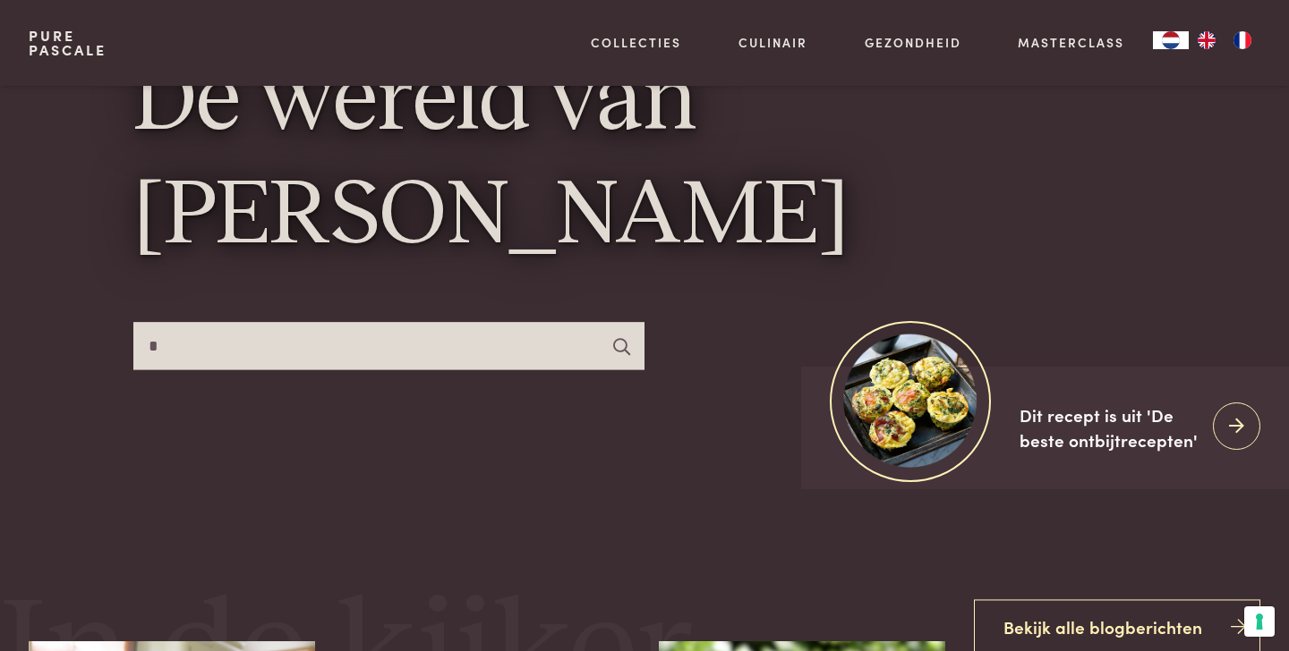
scroll to position [139, 0]
type input "*********"
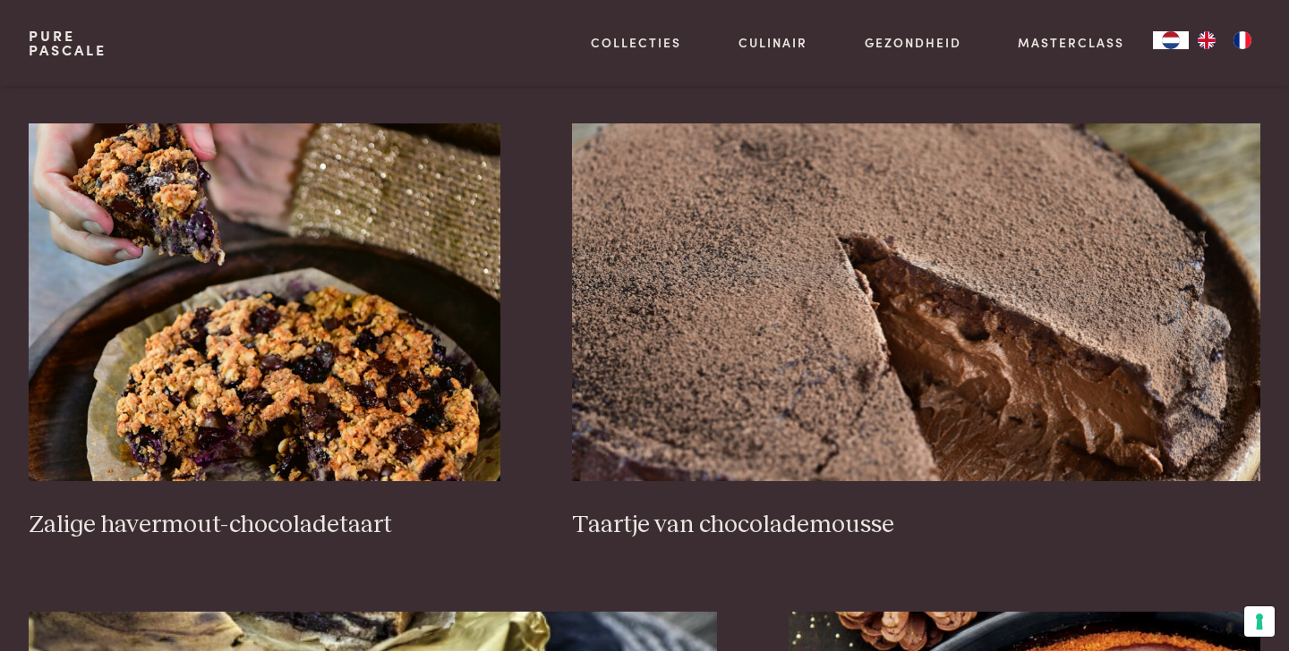
scroll to position [1238, 0]
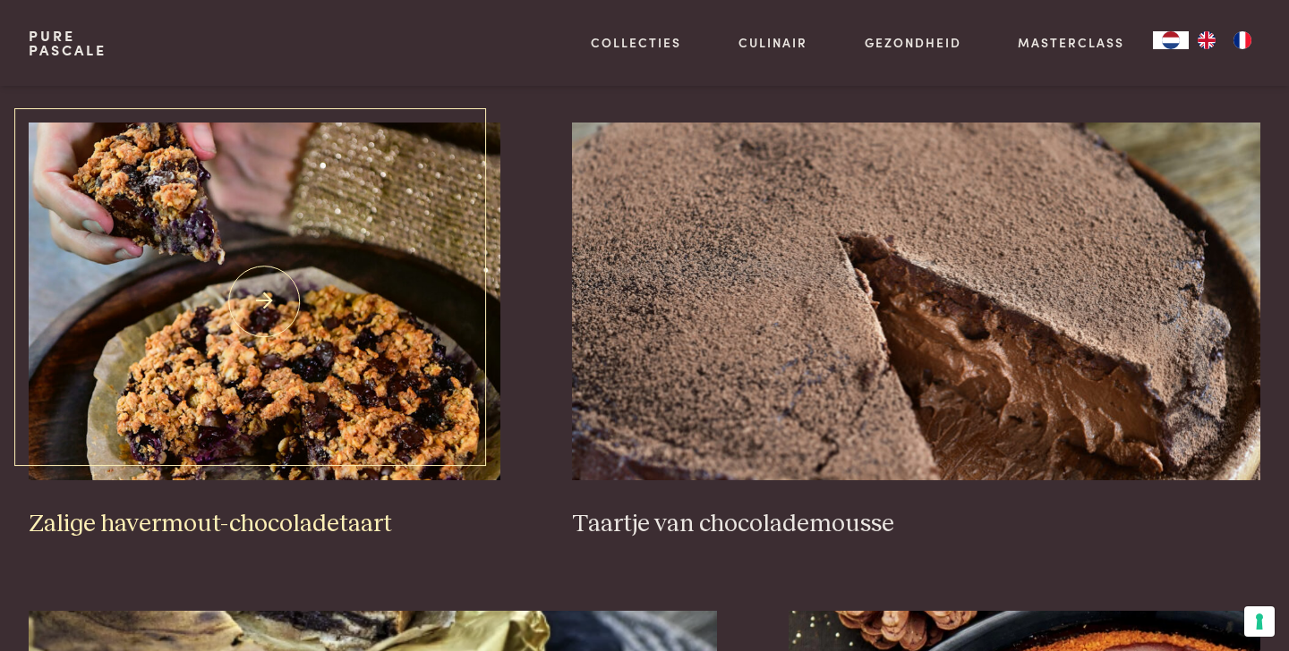
click at [377, 351] on img at bounding box center [265, 302] width 472 height 358
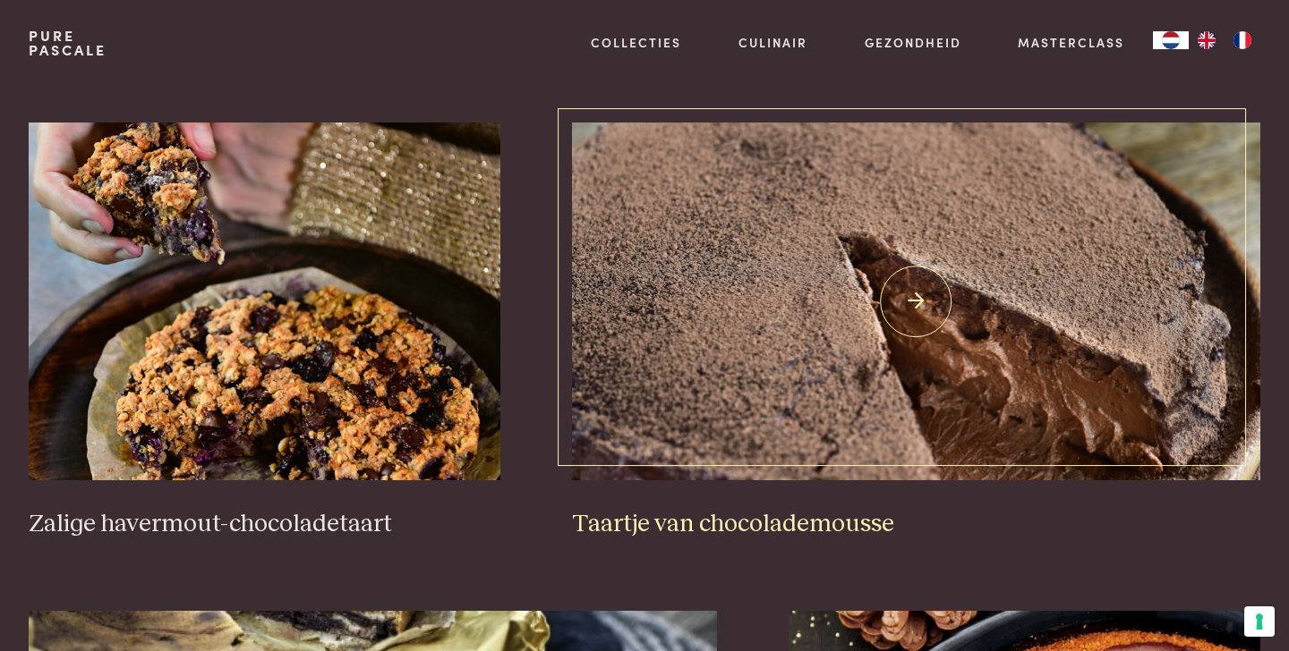
click at [719, 339] on img at bounding box center [916, 302] width 689 height 358
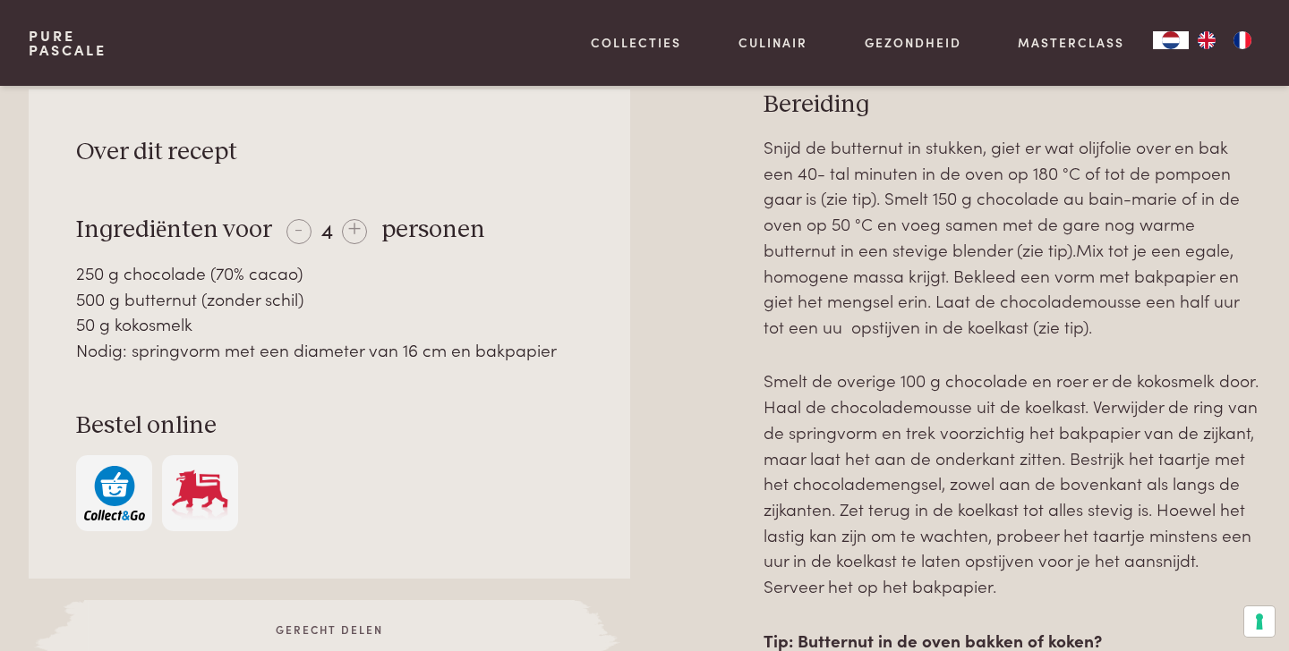
scroll to position [769, 0]
